Goal: Task Accomplishment & Management: Use online tool/utility

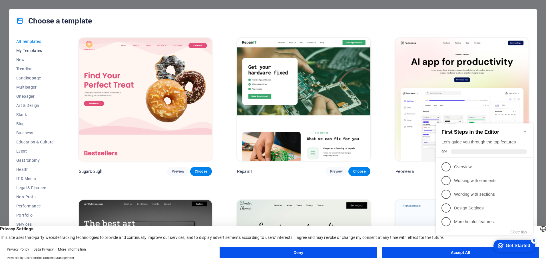
click at [33, 49] on span "My Templates" at bounding box center [34, 50] width 37 height 5
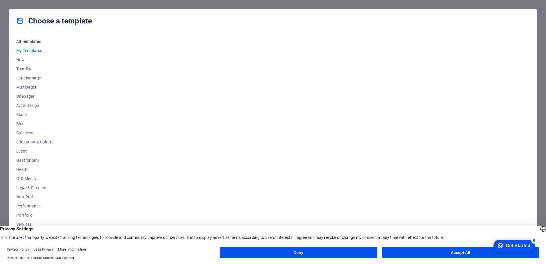
click at [27, 39] on span "All Templates" at bounding box center [34, 41] width 37 height 5
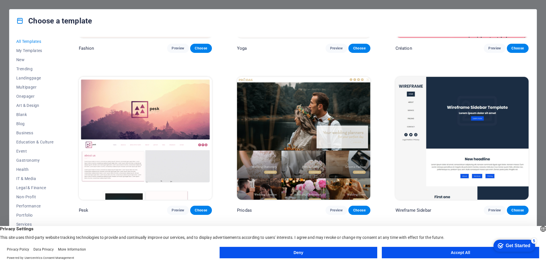
scroll to position [2559, 0]
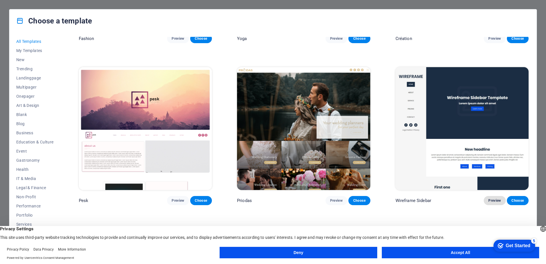
click at [490, 198] on span "Preview" at bounding box center [494, 200] width 13 height 5
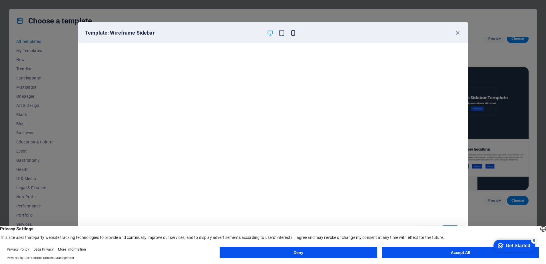
click at [294, 35] on icon "button" at bounding box center [293, 33] width 7 height 7
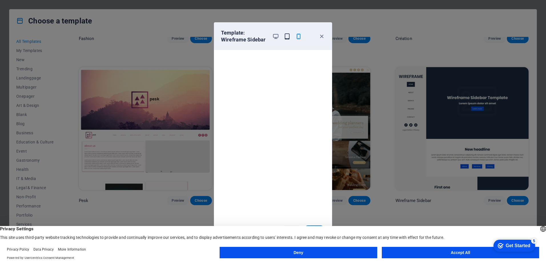
click at [288, 37] on icon "button" at bounding box center [287, 36] width 7 height 7
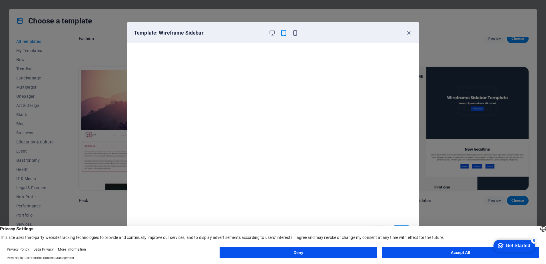
click at [271, 30] on icon "button" at bounding box center [272, 33] width 7 height 7
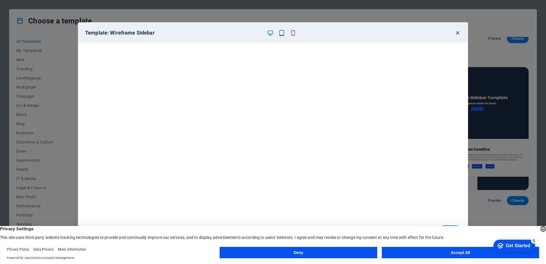
click at [457, 32] on icon "button" at bounding box center [457, 33] width 7 height 7
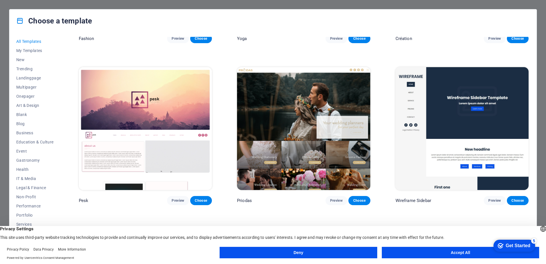
click at [451, 253] on button "Accept All" at bounding box center [460, 252] width 157 height 11
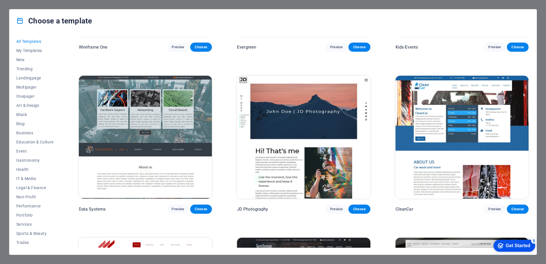
scroll to position [2881, 0]
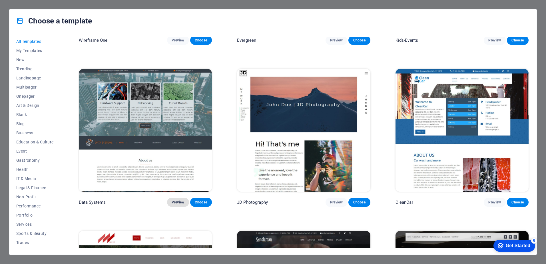
click at [174, 200] on span "Preview" at bounding box center [178, 202] width 13 height 5
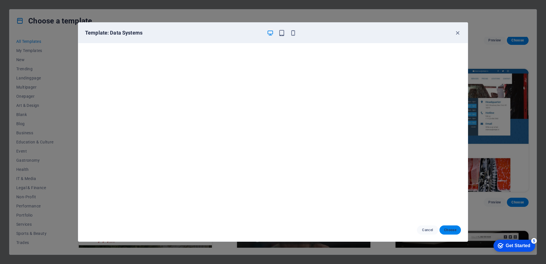
click at [453, 229] on span "Choose" at bounding box center [450, 229] width 12 height 5
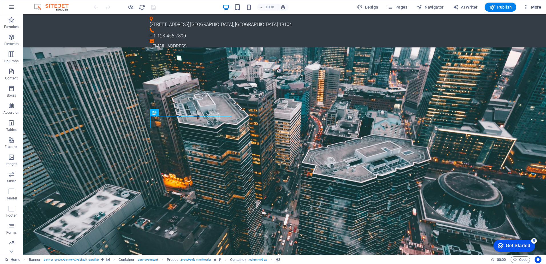
click at [529, 6] on span "More" at bounding box center [532, 7] width 18 height 6
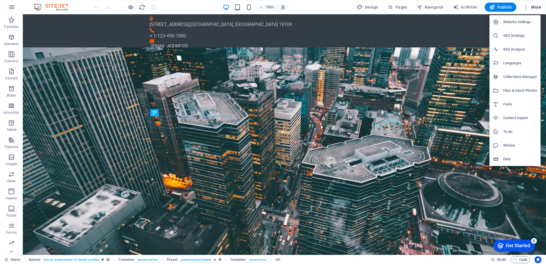
click at [529, 6] on div at bounding box center [273, 132] width 546 height 264
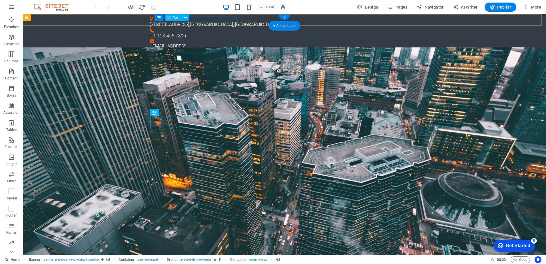
click at [210, 21] on div "3141 Chestnut St , Philadelphia, PA 19104" at bounding box center [282, 24] width 265 height 7
click at [216, 21] on div "3141 Chestnut St , Philadelphia, PA 19104" at bounding box center [282, 24] width 265 height 7
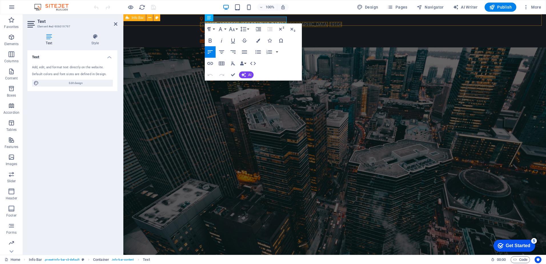
click at [186, 21] on div "3141 Chestnut St , Philadelphia, PA 19104 + 1-123-456-7890 980d83e334fa34a87594…" at bounding box center [334, 33] width 422 height 38
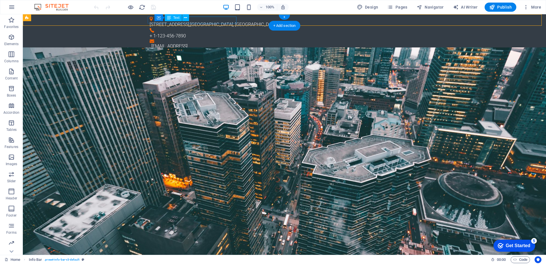
click at [214, 21] on div "3141 Chestnut St , Philadelphia, PA 19104" at bounding box center [282, 24] width 265 height 7
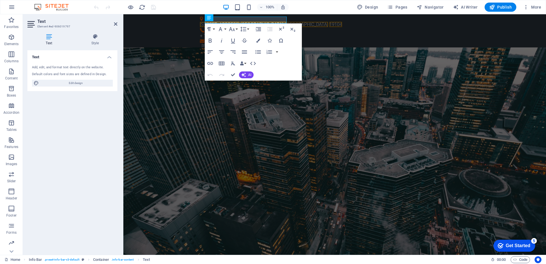
click at [50, 37] on icon at bounding box center [48, 37] width 43 height 6
click at [76, 84] on span "Edit design" at bounding box center [76, 83] width 71 height 7
select select "px"
select select "300"
select select "px"
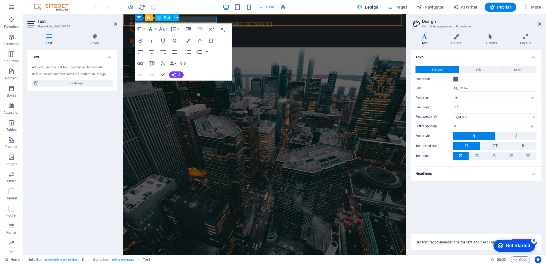
click at [164, 19] on span "Text" at bounding box center [167, 17] width 6 height 3
click at [192, 22] on span "Philadelphia, PA" at bounding box center [214, 24] width 88 height 5
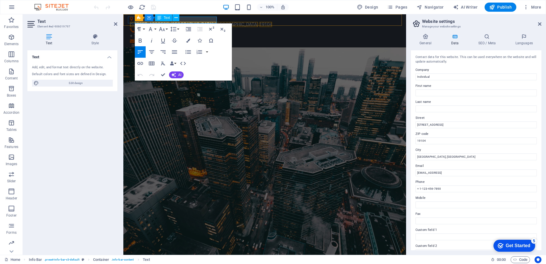
click at [192, 22] on span "Philadelphia, PA" at bounding box center [214, 24] width 88 height 5
click at [201, 22] on span "Philadelphia, PA" at bounding box center [214, 24] width 88 height 5
click at [434, 125] on input "3141 Chestnut St" at bounding box center [475, 124] width 121 height 7
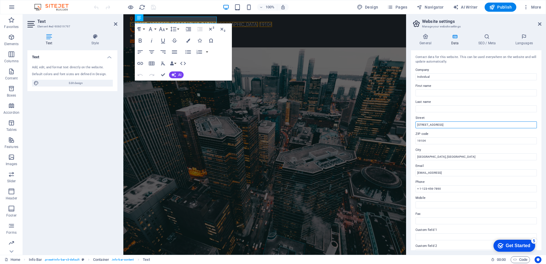
click at [434, 125] on input "3141 Chestnut St" at bounding box center [475, 124] width 121 height 7
type input "631 Telstar Ave."
click at [442, 114] on div "Contact data for this website. This can be used everywhere on the website and w…" at bounding box center [476, 150] width 130 height 200
click at [427, 142] on input "19104" at bounding box center [475, 140] width 121 height 7
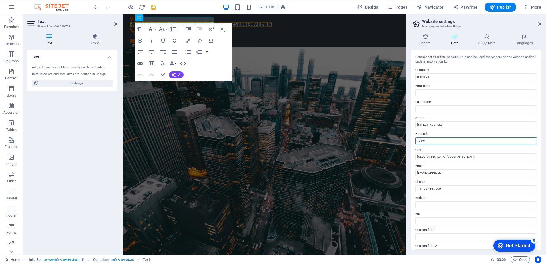
click at [427, 142] on input "19104" at bounding box center [475, 140] width 121 height 7
type input "P3E 5Z9"
click at [461, 132] on label "ZIP code" at bounding box center [475, 133] width 121 height 7
click at [461, 137] on input "P3E 5Z9" at bounding box center [475, 140] width 121 height 7
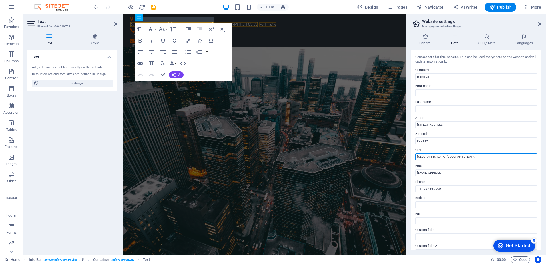
click at [439, 156] on input "Philadelphia, PA" at bounding box center [475, 156] width 121 height 7
type input "Sudbury, ON"
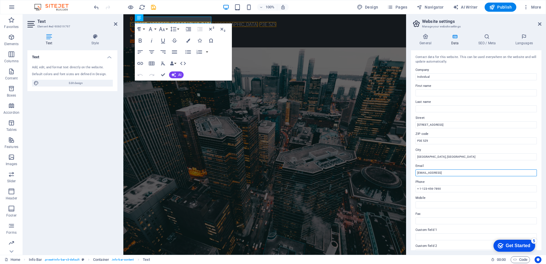
click at [442, 172] on input "980d83e334fa34a87594b6eddbcc6a@cpanel.local" at bounding box center [475, 172] width 121 height 7
type input "info@pmcom.ca"
click at [434, 188] on input "+ 1-123-456-7890" at bounding box center [475, 188] width 121 height 7
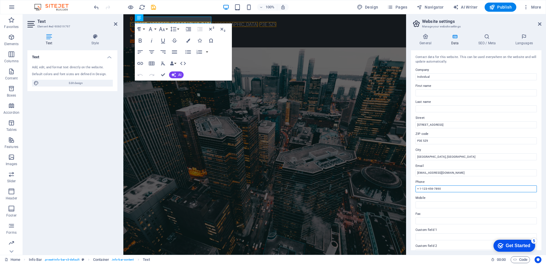
click at [434, 188] on input "+ 1-123-456-7890" at bounding box center [475, 188] width 121 height 7
click at [445, 190] on input "+1 (705)-507-7215" at bounding box center [475, 188] width 121 height 7
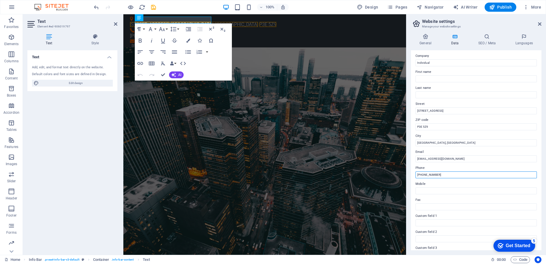
scroll to position [4, 0]
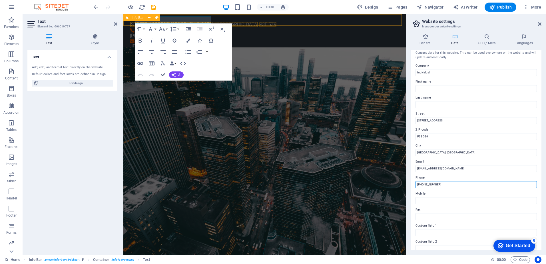
type input "+1 (705)-507-7215"
click at [243, 19] on div "631 Telstar Ave. , Sudbury, ON P3E 5Z9 +1 (705)-507-7215 info@pmcom.ca" at bounding box center [264, 33] width 283 height 38
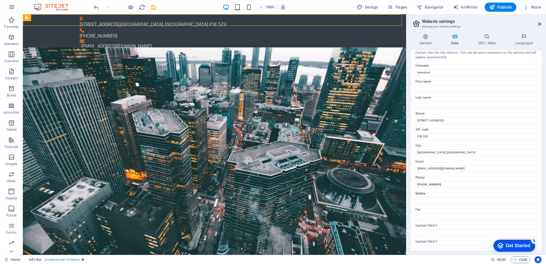
click at [26, 18] on icon at bounding box center [27, 17] width 4 height 7
click at [37, 18] on span "Info Bar" at bounding box center [37, 17] width 12 height 3
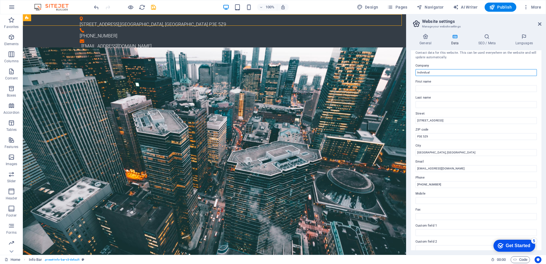
click at [431, 74] on input "Individual" at bounding box center [475, 72] width 121 height 7
click at [428, 73] on input "PMCOMC INC" at bounding box center [475, 72] width 121 height 7
type input "PMCOM INC"
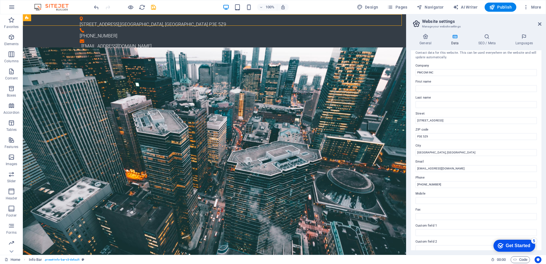
click at [445, 63] on label "Company" at bounding box center [475, 65] width 121 height 7
click at [445, 69] on input "PMCOM INC" at bounding box center [475, 72] width 121 height 7
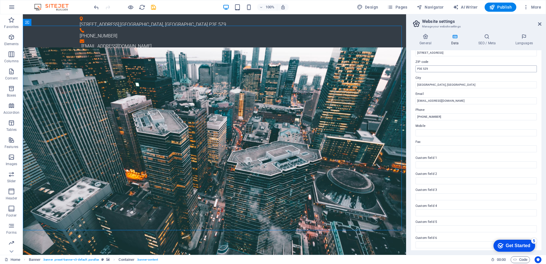
scroll to position [74, 0]
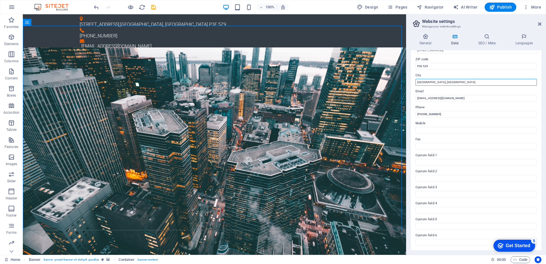
click at [433, 82] on input "Sudbury, ON" at bounding box center [475, 82] width 121 height 7
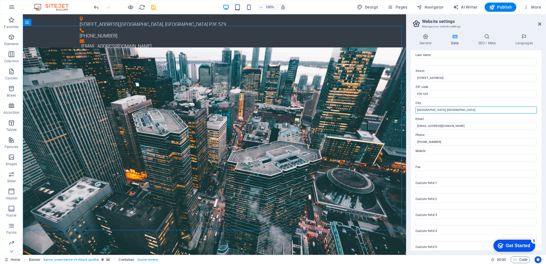
scroll to position [25, 0]
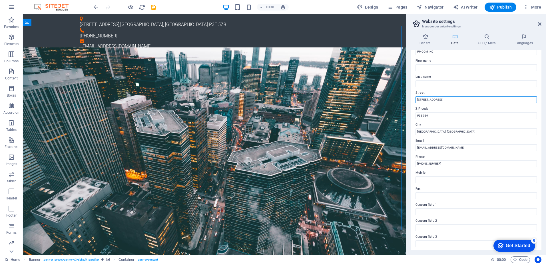
click at [438, 98] on input "631 Telstar Ave." at bounding box center [475, 99] width 121 height 7
click at [442, 100] on input "631 Telstar Ave." at bounding box center [475, 99] width 121 height 7
drag, startPoint x: 465, startPoint y: 114, endPoint x: 367, endPoint y: 97, distance: 99.4
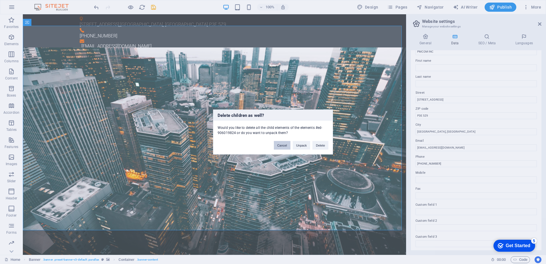
click at [282, 146] on button "Cancel" at bounding box center [282, 145] width 17 height 9
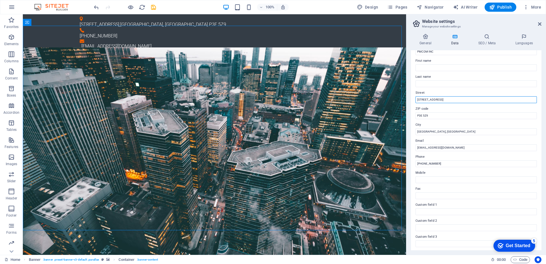
click at [436, 100] on input "631 Telstar Ave." at bounding box center [475, 99] width 121 height 7
click at [443, 109] on label "ZIP code" at bounding box center [475, 108] width 121 height 7
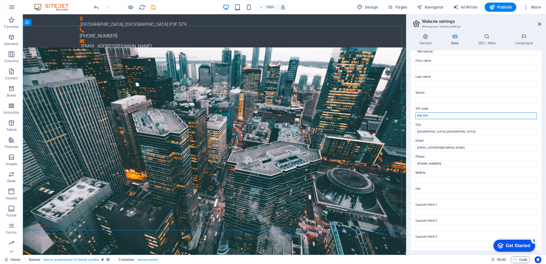
click at [443, 112] on input "P3E 5Z9" at bounding box center [475, 115] width 121 height 7
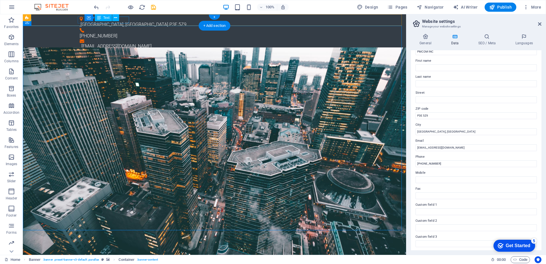
click at [86, 22] on div ", Sudbury, ON P3E 5Z9" at bounding box center [212, 24] width 265 height 7
click at [82, 21] on figure at bounding box center [212, 19] width 265 height 5
click at [82, 18] on icon at bounding box center [82, 17] width 4 height 7
click at [92, 18] on span "Container" at bounding box center [93, 17] width 15 height 3
click at [106, 16] on icon at bounding box center [106, 18] width 3 height 6
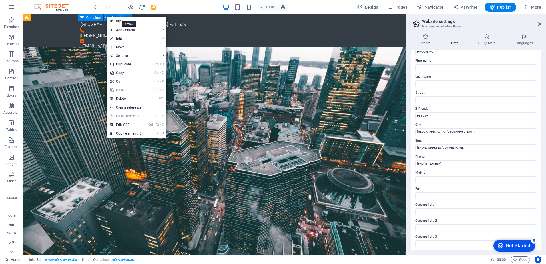
click at [120, 16] on icon at bounding box center [121, 18] width 3 height 6
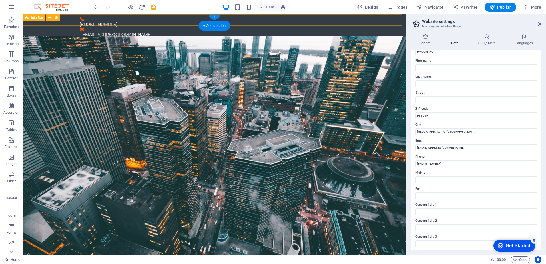
click at [138, 23] on div "+1 (705)-507-7215 info@pmcom.ca" at bounding box center [214, 27] width 383 height 26
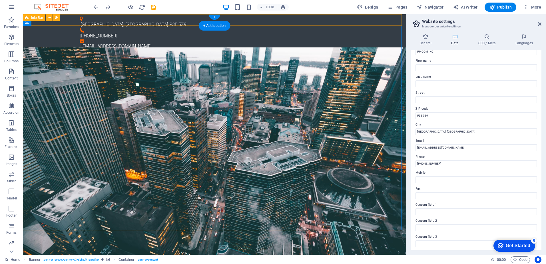
click at [141, 16] on div ", Sudbury, ON P3E 5Z9 +1 (705)-507-7215 info@pmcom.ca" at bounding box center [214, 33] width 383 height 38
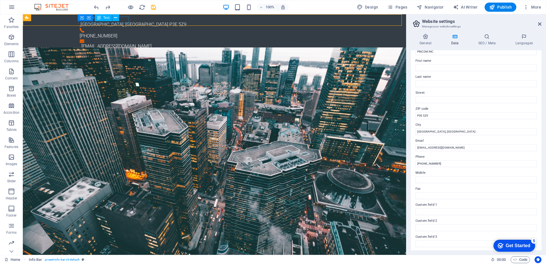
click at [104, 13] on span "Text" at bounding box center [102, 9] width 88 height 5
click at [428, 38] on icon at bounding box center [425, 37] width 29 height 6
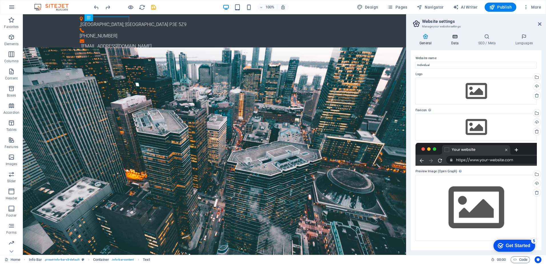
click at [454, 38] on icon at bounding box center [454, 37] width 25 height 6
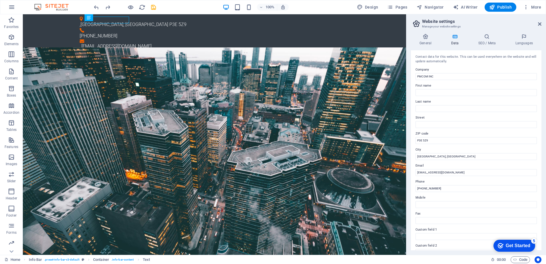
scroll to position [0, 0]
drag, startPoint x: 459, startPoint y: 155, endPoint x: 391, endPoint y: 140, distance: 69.3
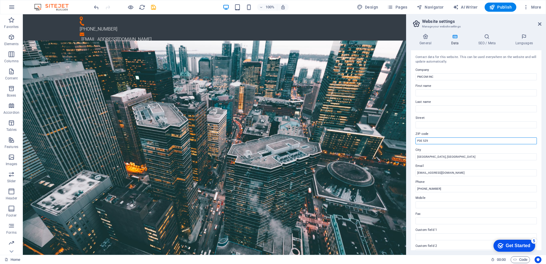
click at [429, 140] on input "P3E 5Z9" at bounding box center [475, 140] width 121 height 7
click at [463, 128] on div "Contact data for this website. This can be used everywhere on the website and w…" at bounding box center [476, 150] width 130 height 200
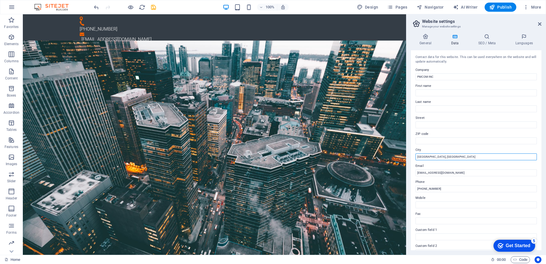
click at [431, 157] on input "Sudbury, ON" at bounding box center [475, 156] width 121 height 7
click at [461, 163] on label "Email" at bounding box center [475, 165] width 121 height 7
click at [461, 169] on input "info@pmcom.ca" at bounding box center [475, 172] width 121 height 7
